Goal: Task Accomplishment & Management: Use online tool/utility

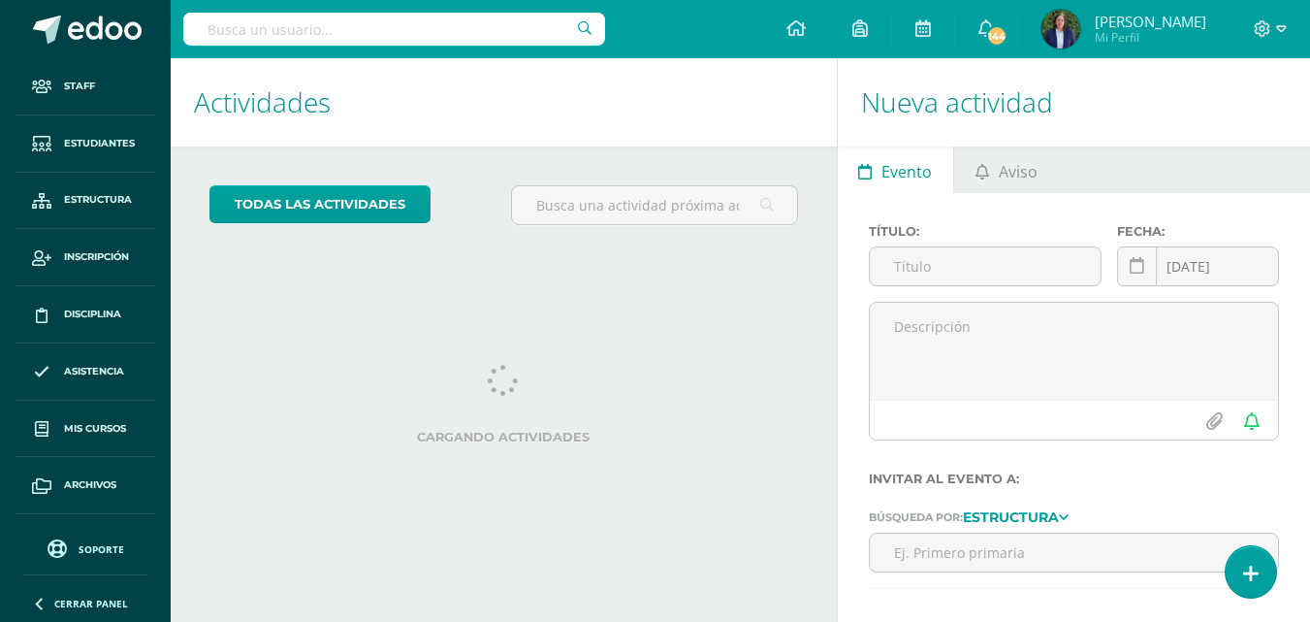
click at [93, 553] on span "Soporte" at bounding box center [102, 549] width 46 height 14
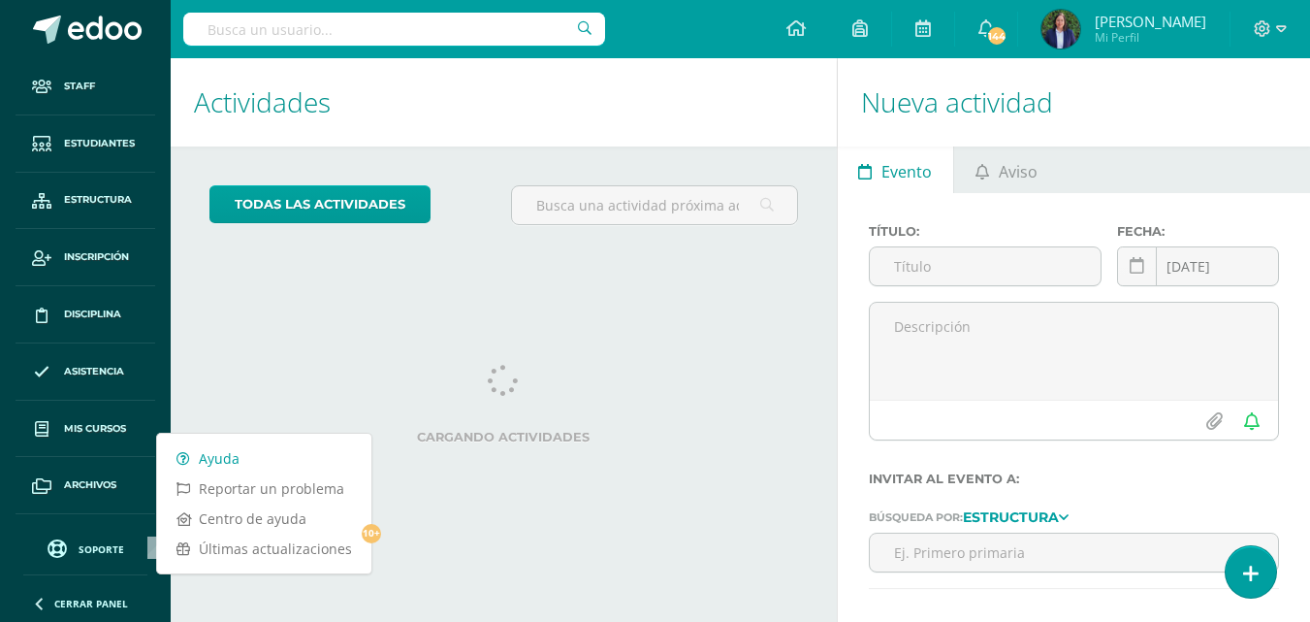
click at [227, 460] on link "Ayuda" at bounding box center [264, 458] width 214 height 30
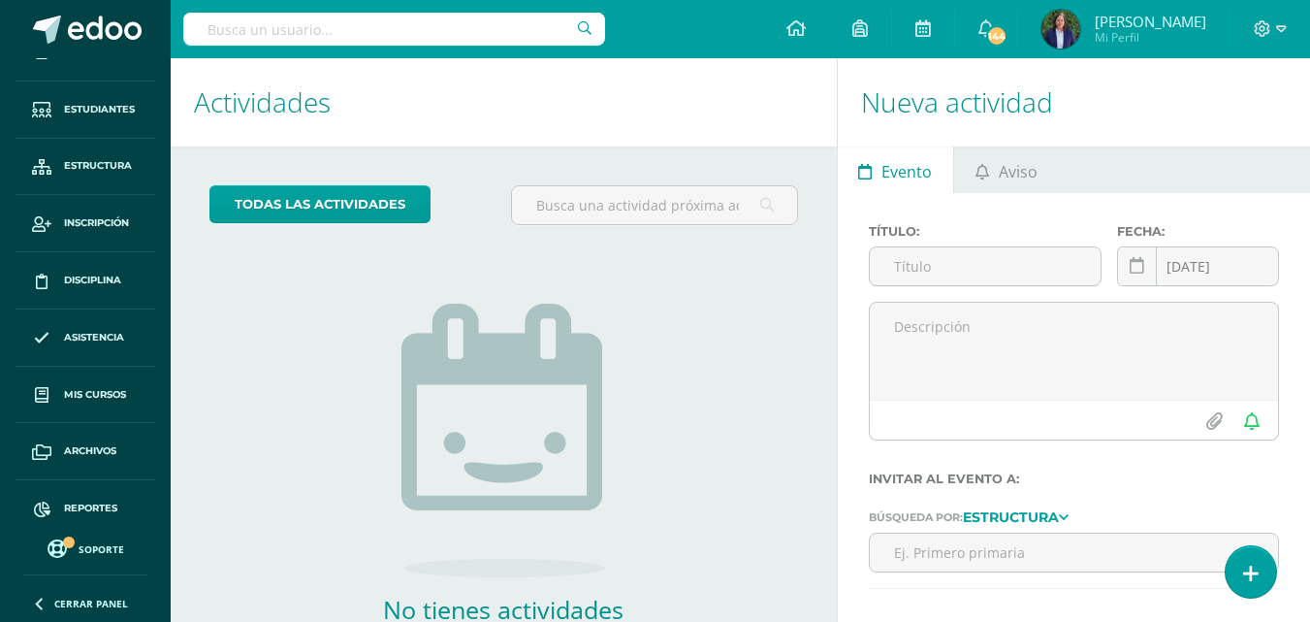
scroll to position [47, 0]
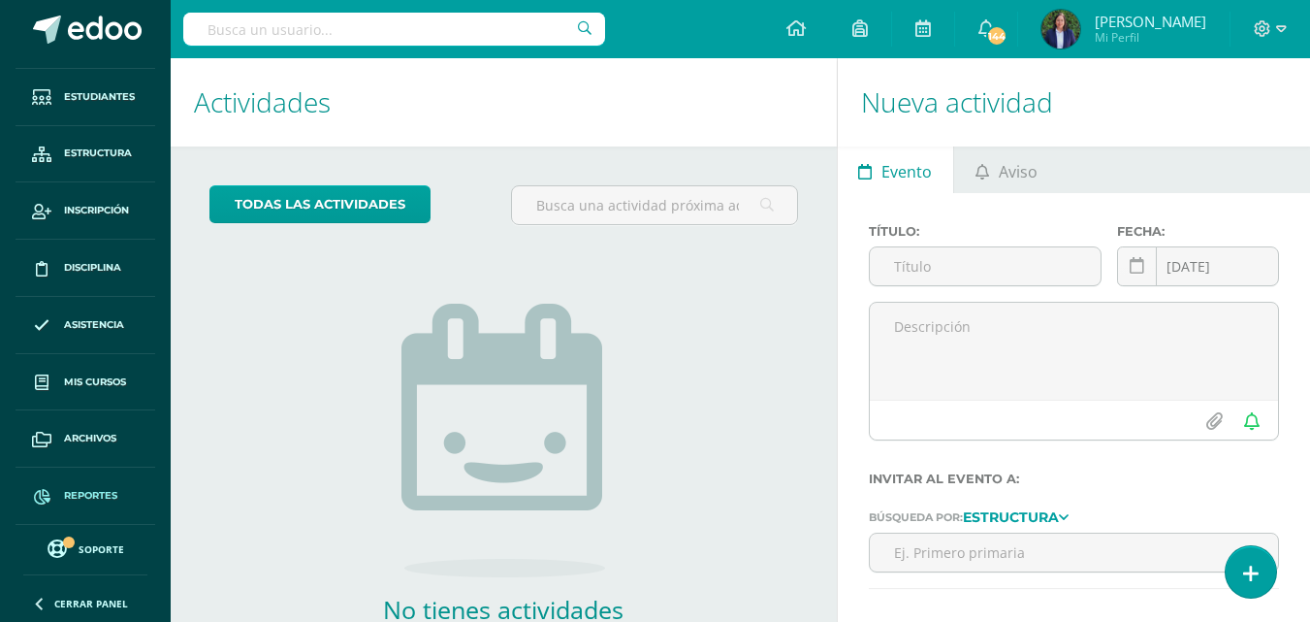
click at [93, 491] on span "Reportes" at bounding box center [90, 496] width 53 height 16
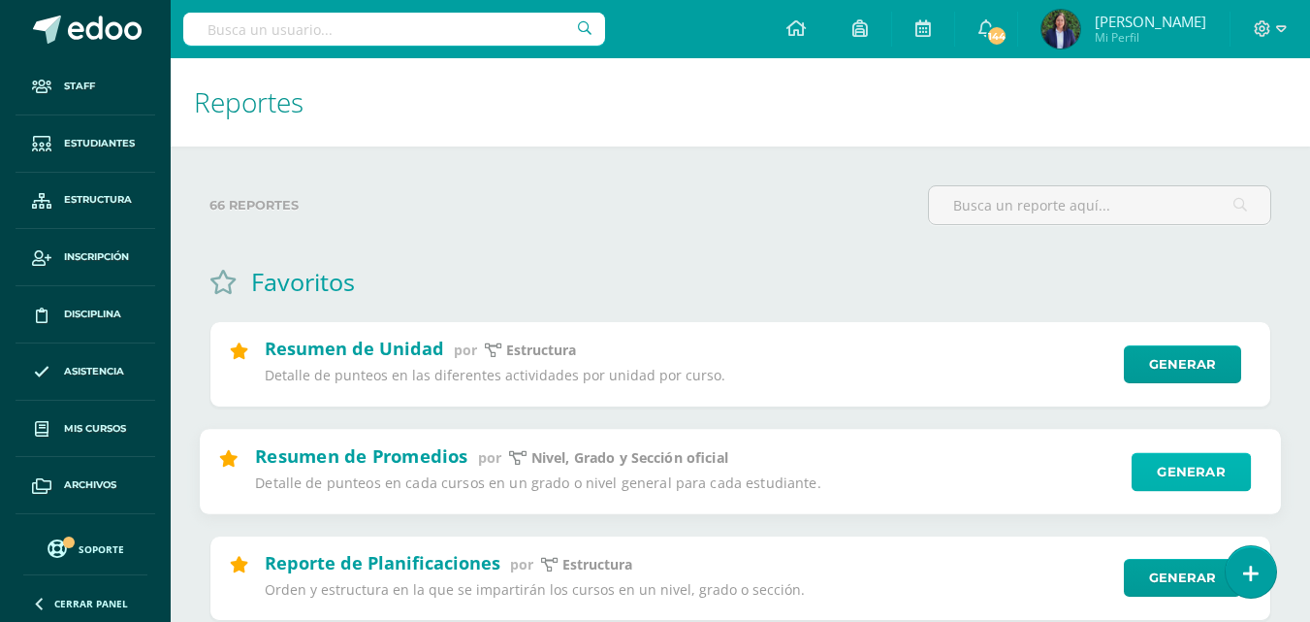
click at [1205, 468] on link "Generar" at bounding box center [1191, 471] width 119 height 39
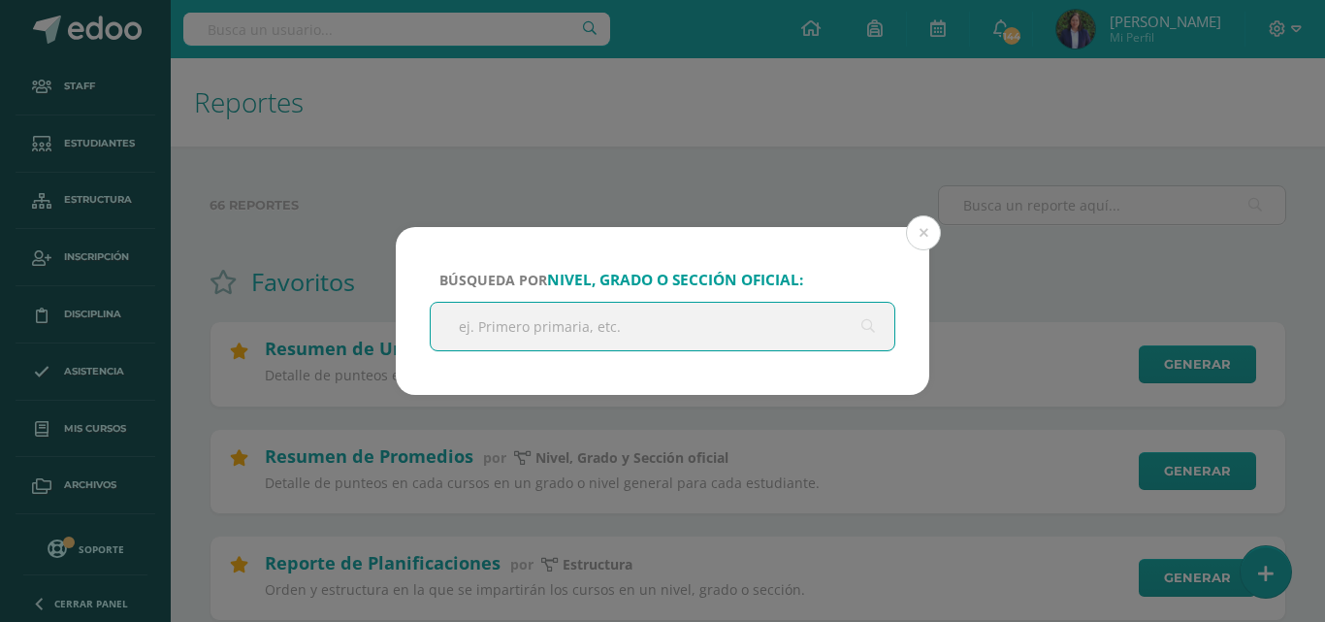
click at [481, 325] on input "text" at bounding box center [663, 327] width 464 height 48
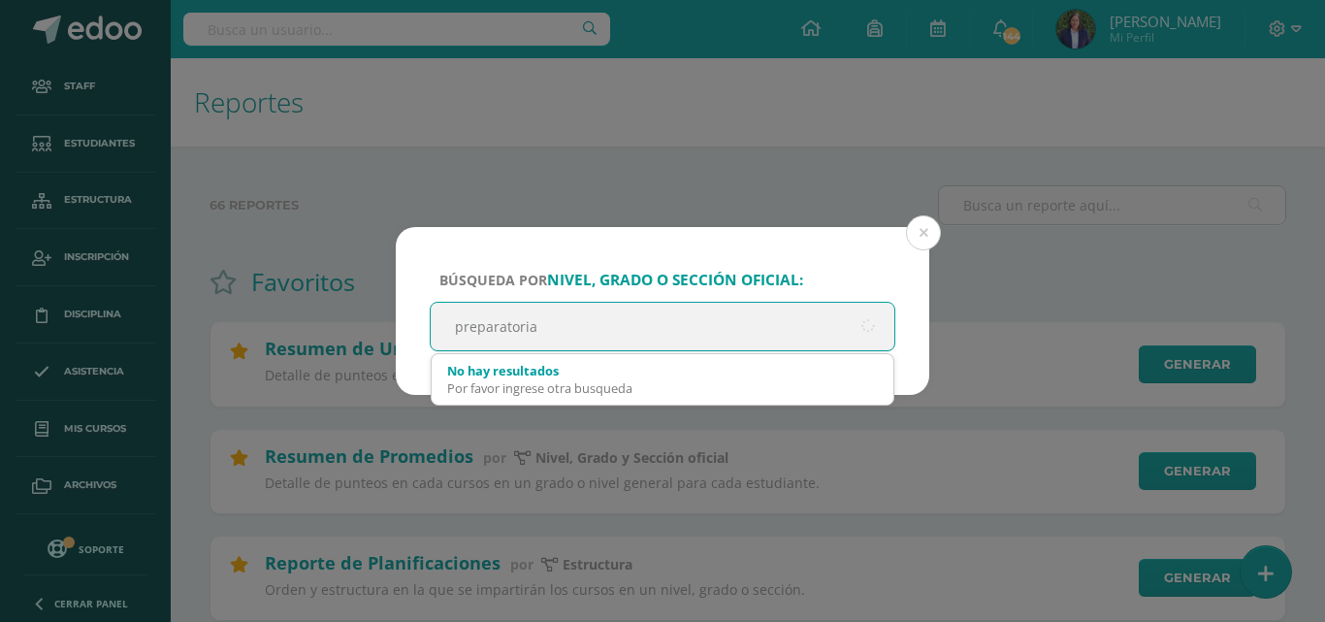
type input "preparatoria"
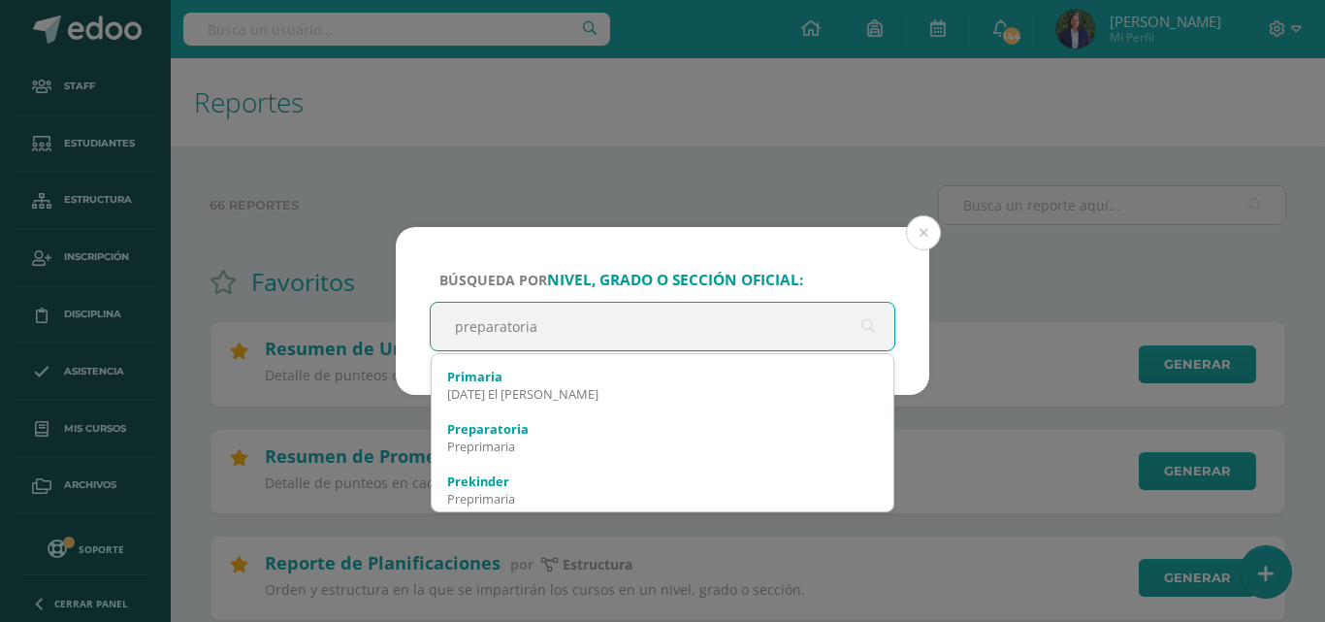
scroll to position [209, 0]
click at [502, 435] on div "Preprimaria" at bounding box center [662, 441] width 431 height 17
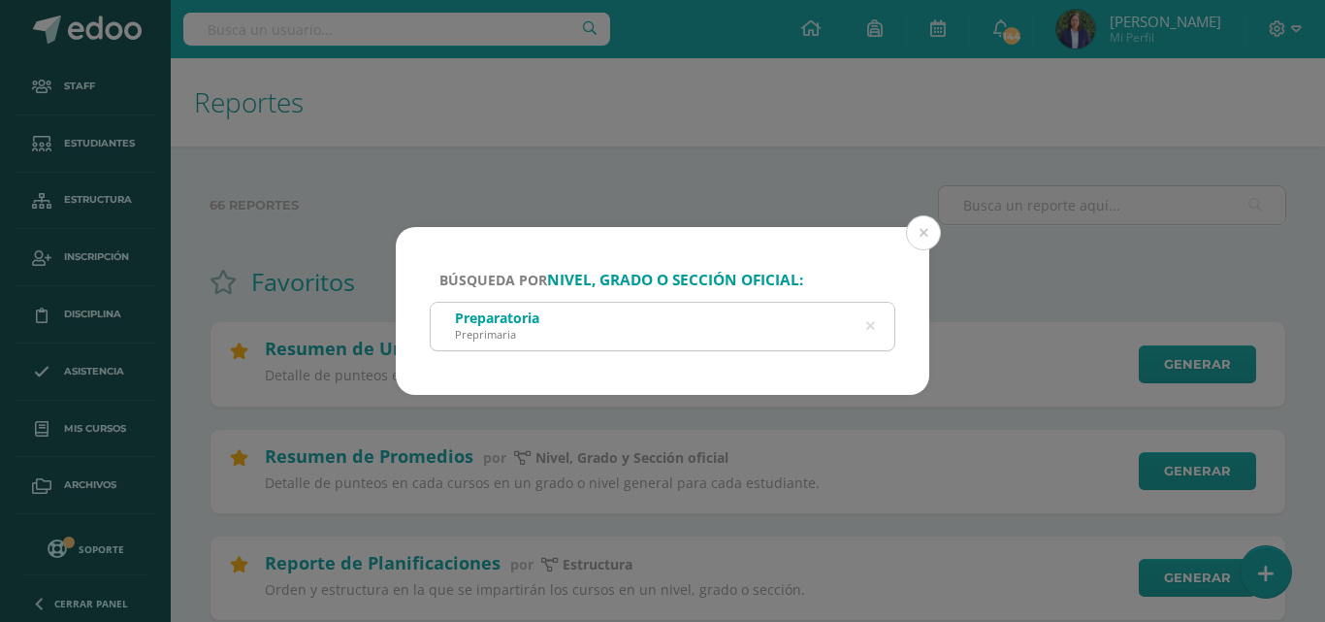
click at [607, 324] on div "Preparatoria Preprimaria" at bounding box center [663, 325] width 464 height 44
click at [598, 321] on div "Preparatoria Preprimaria" at bounding box center [663, 325] width 464 height 44
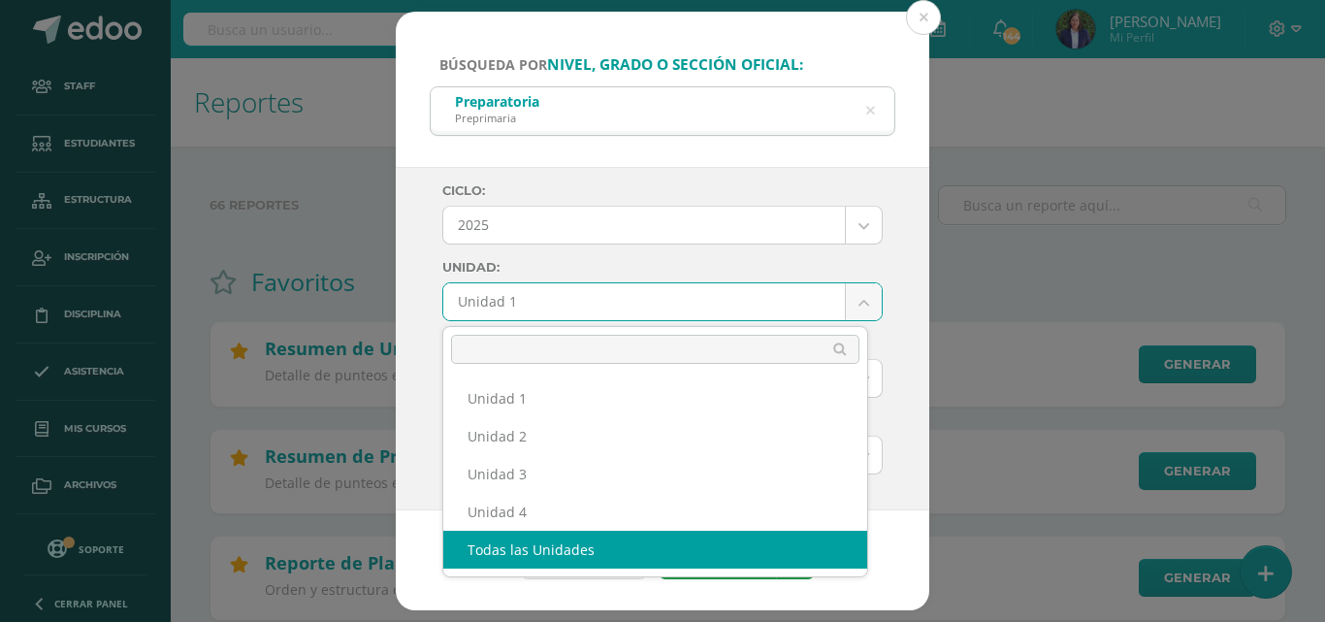
select select "all_units"
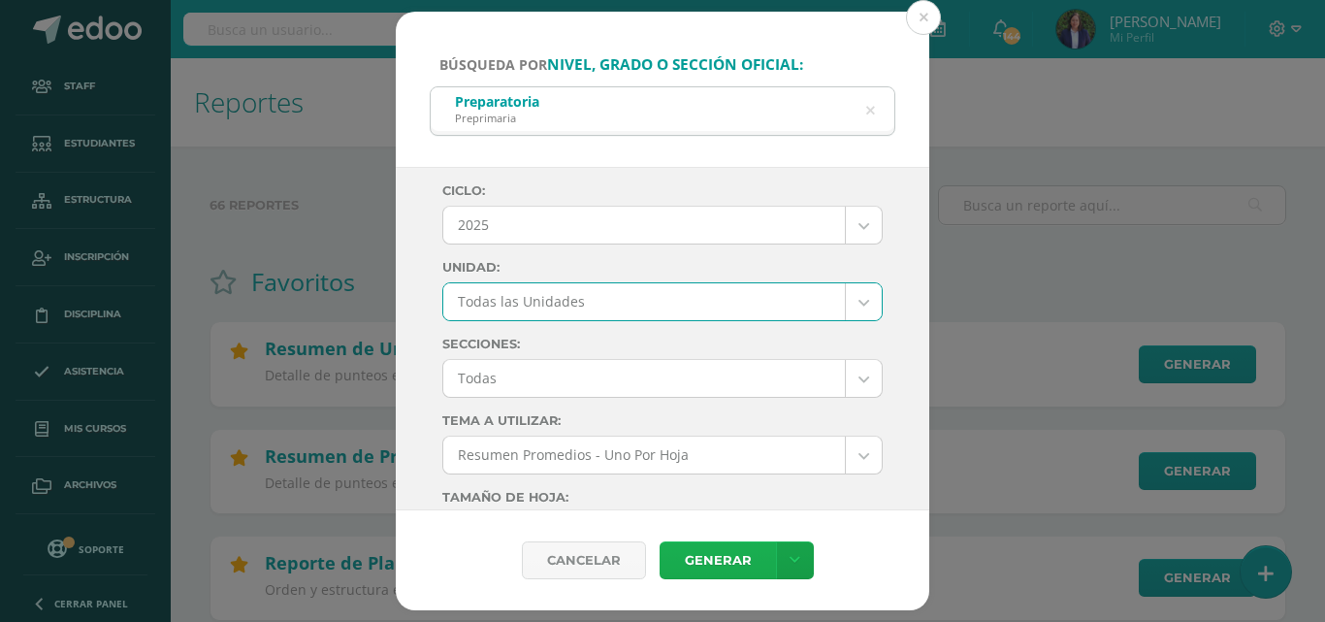
click at [724, 561] on link "Generar" at bounding box center [718, 560] width 116 height 38
